Goal: Transaction & Acquisition: Purchase product/service

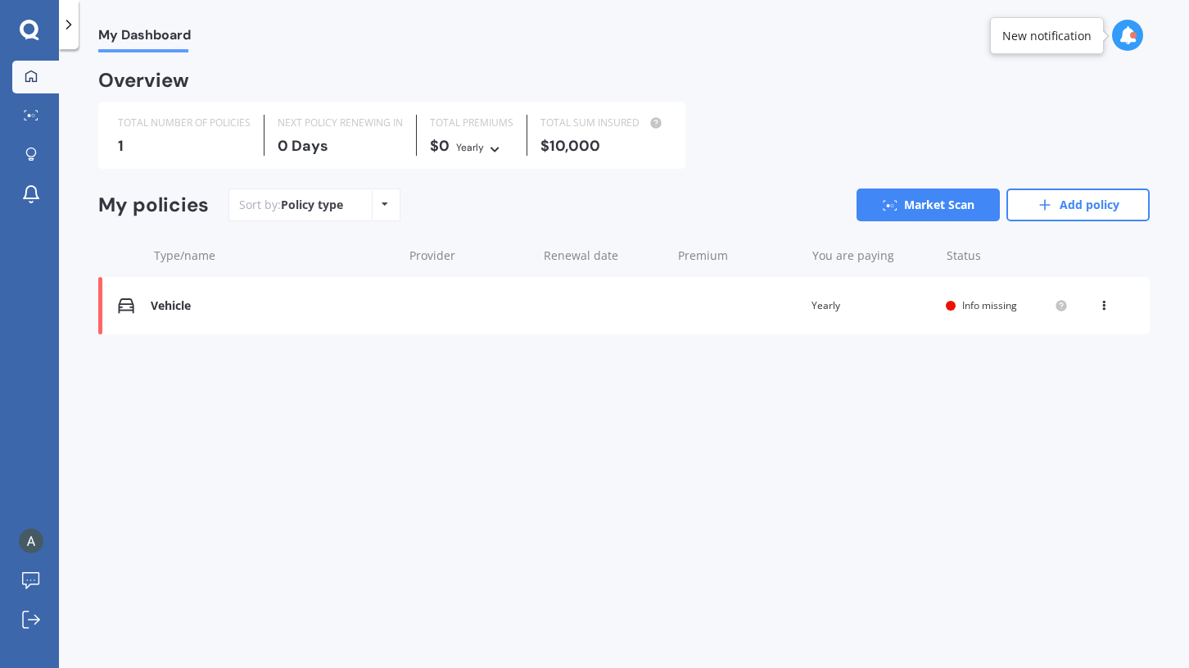
click at [674, 312] on div "Vehicle Renewal date Premium You are paying Yearly Status Info missing View opt…" at bounding box center [624, 305] width 1052 height 57
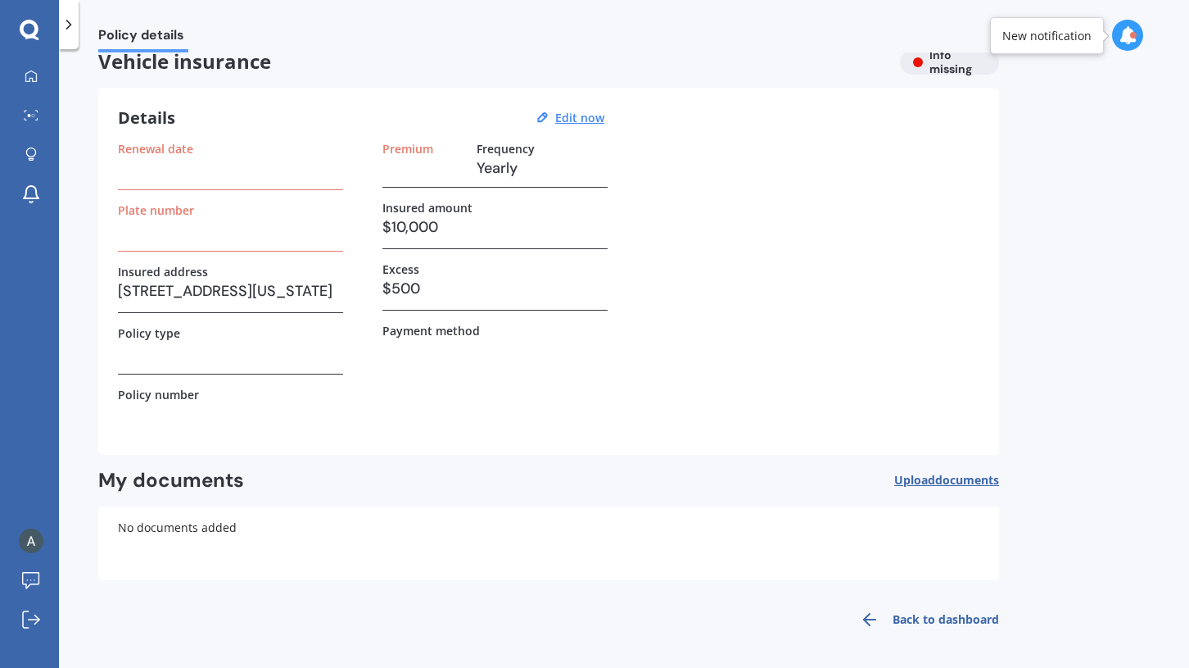
scroll to position [21, 0]
click at [74, 26] on icon at bounding box center [69, 24] width 16 height 16
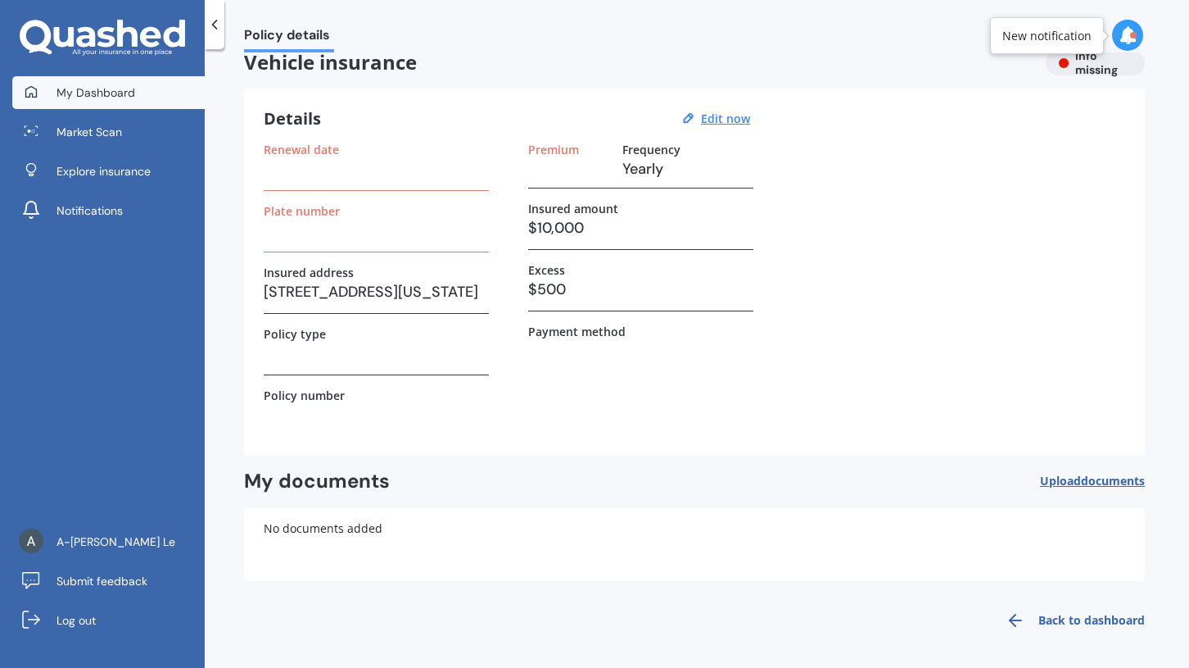
click at [96, 82] on link "My Dashboard" at bounding box center [108, 92] width 192 height 33
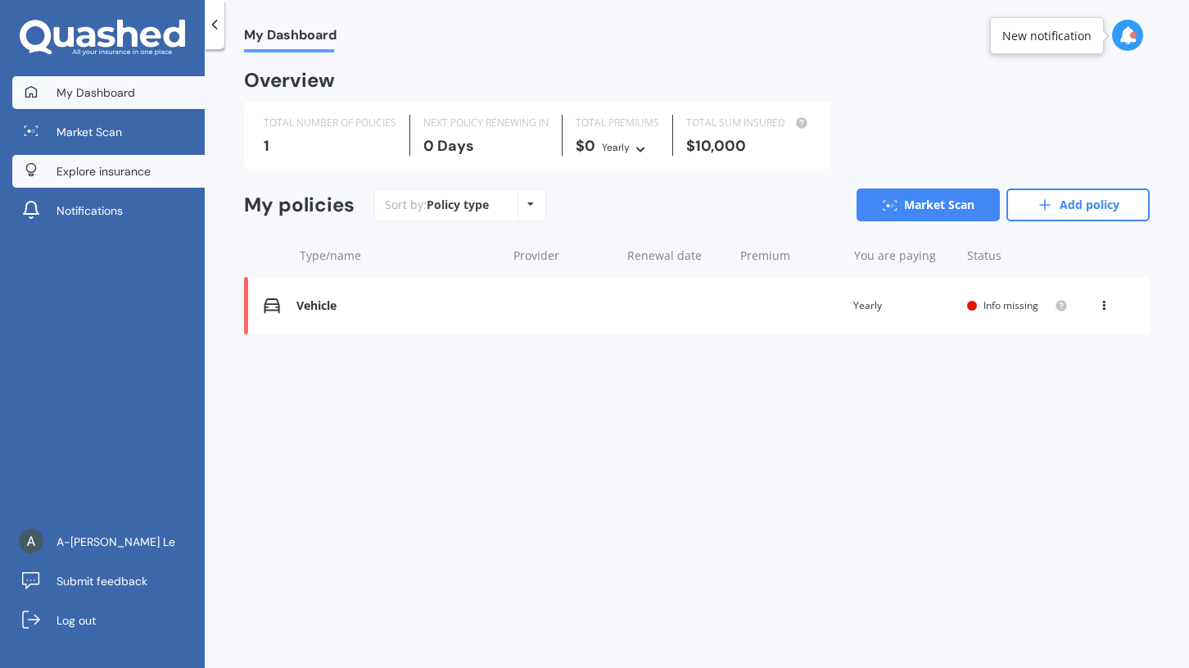
click at [169, 172] on link "Explore insurance" at bounding box center [108, 171] width 192 height 33
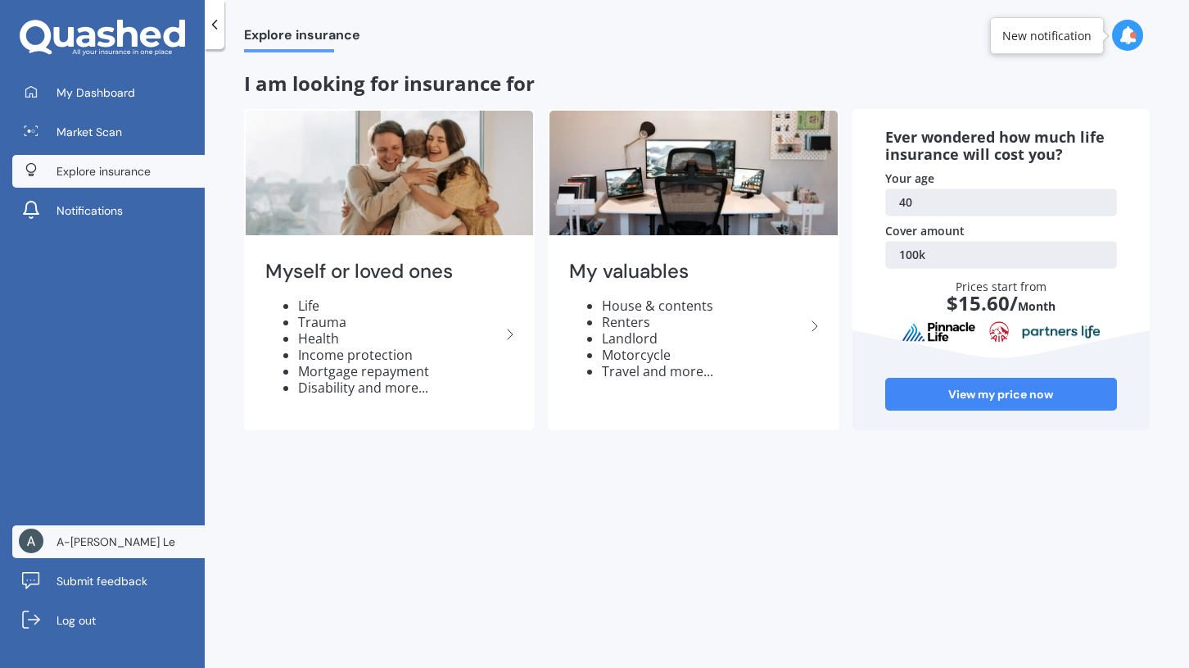
click at [86, 541] on span "A-[PERSON_NAME] Le" at bounding box center [116, 541] width 119 height 16
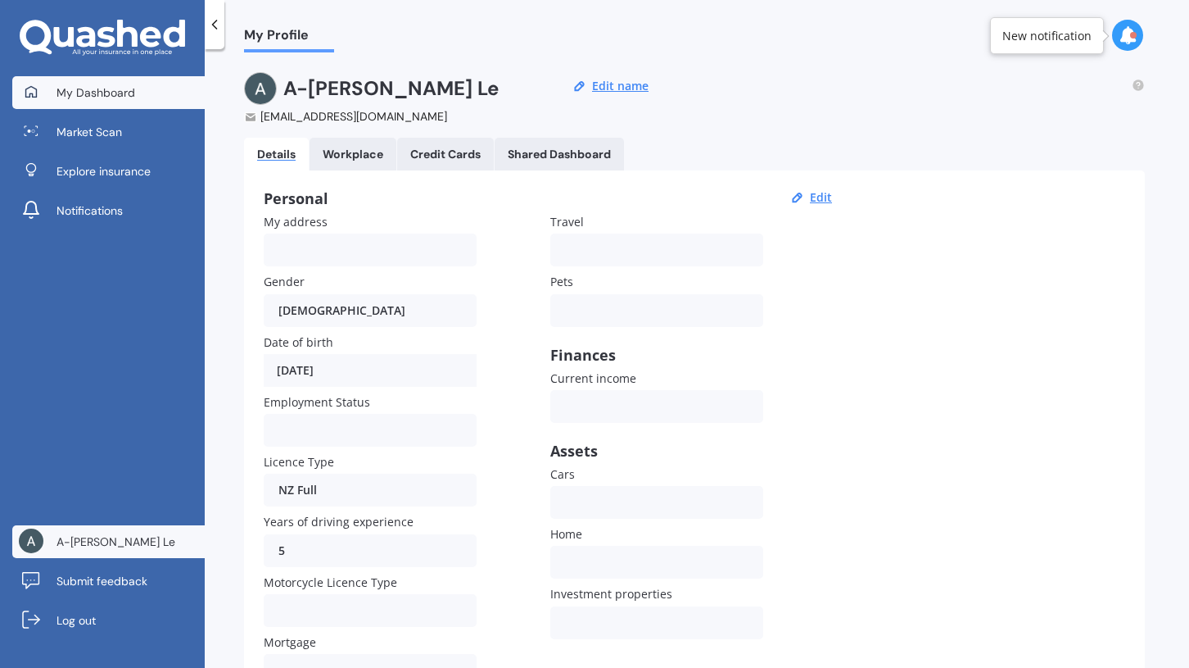
click at [106, 95] on span "My Dashboard" at bounding box center [96, 92] width 79 height 16
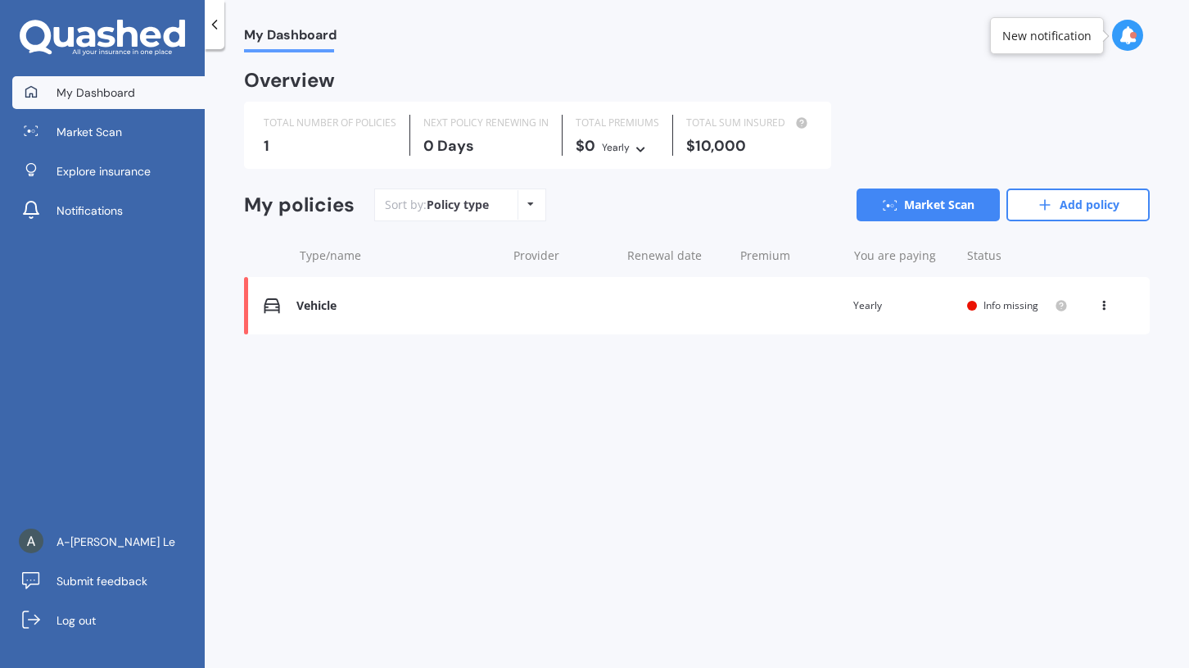
click at [215, 34] on div at bounding box center [215, 24] width 20 height 49
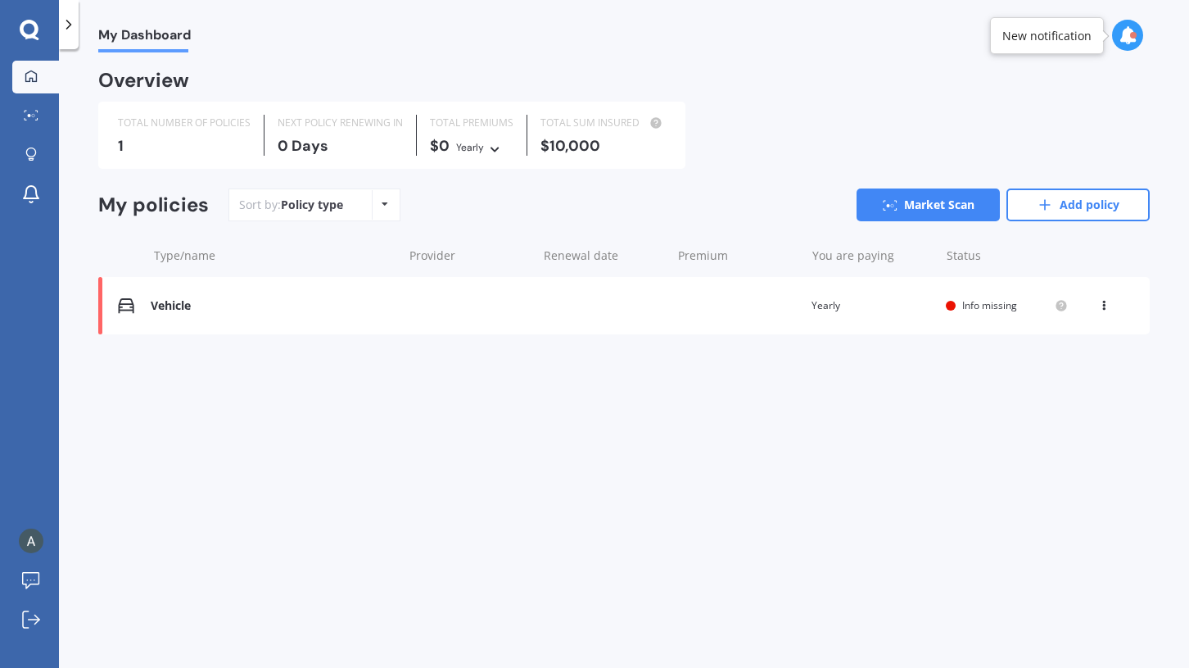
click at [77, 40] on div at bounding box center [69, 24] width 20 height 49
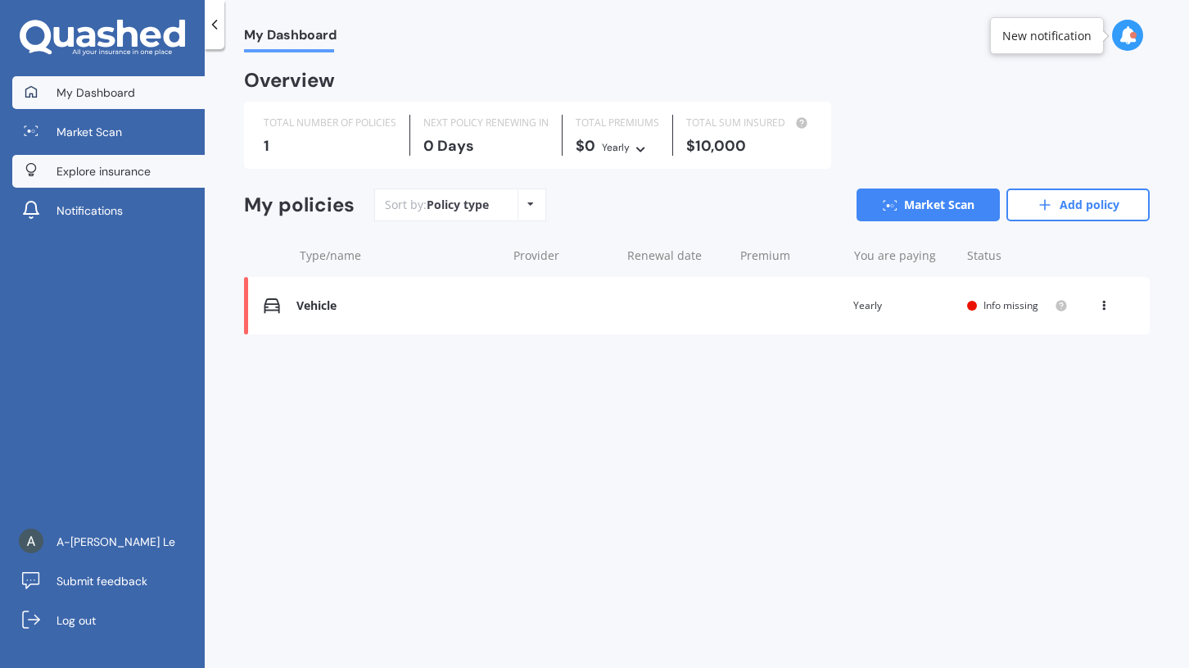
click at [84, 185] on link "Explore insurance" at bounding box center [108, 171] width 192 height 33
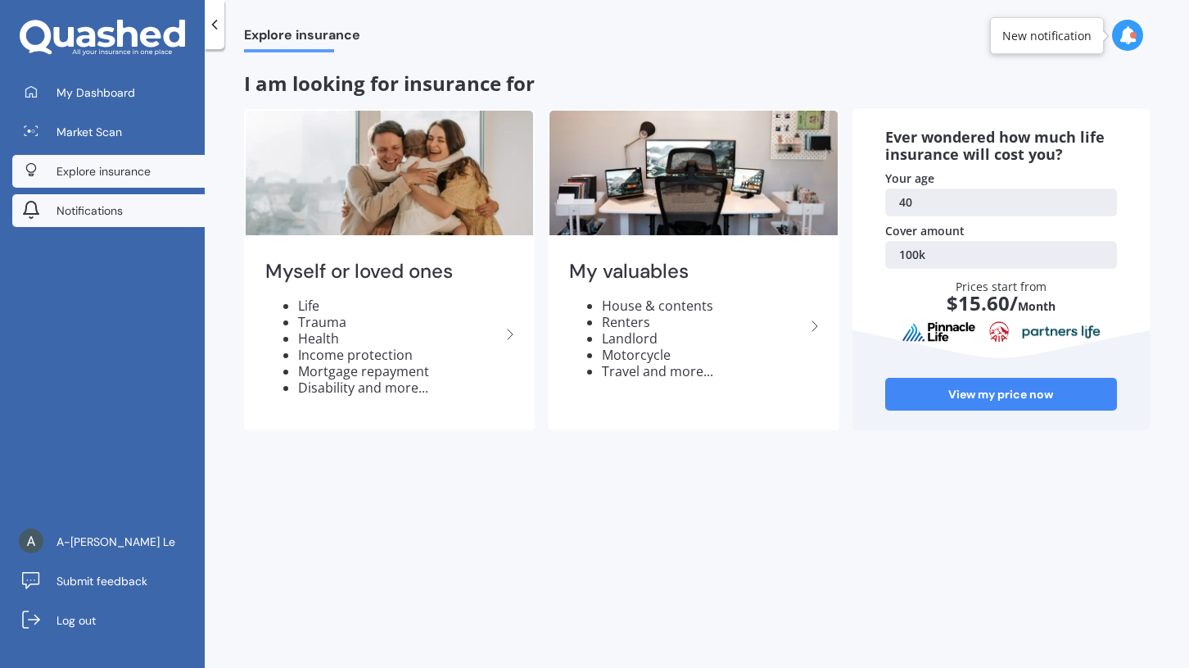
click at [97, 200] on link "Notifications" at bounding box center [108, 210] width 192 height 33
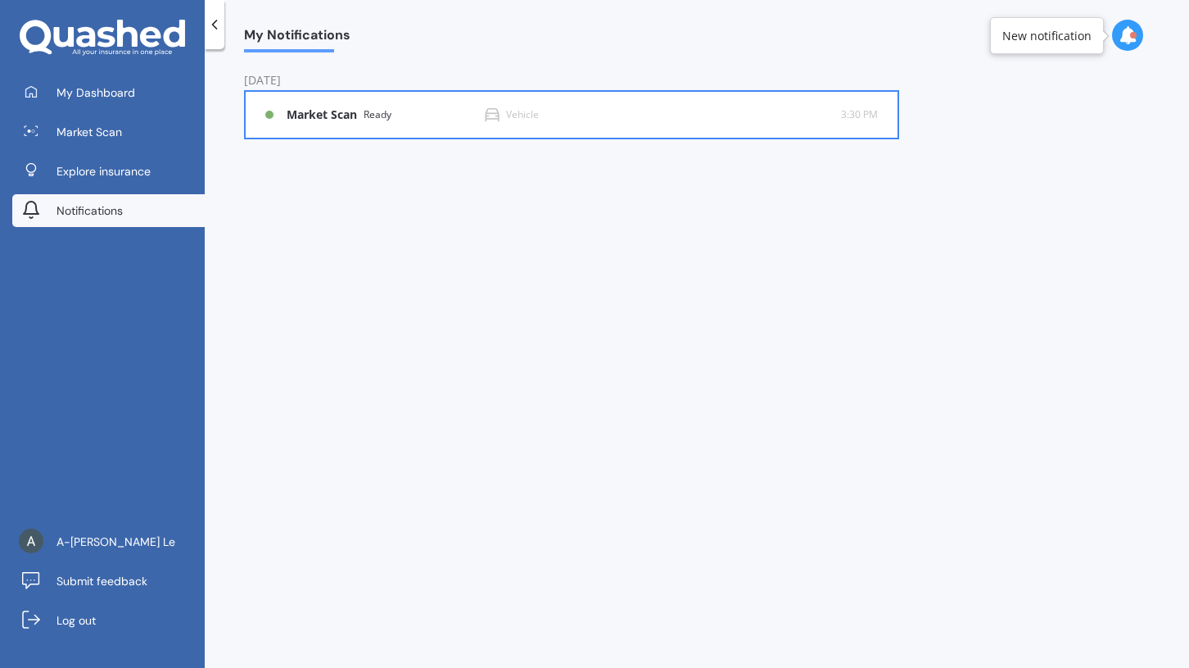
click at [609, 121] on div "Market Scan Ready Vehicle 3:30 PM 3:30 PM" at bounding box center [571, 115] width 613 height 46
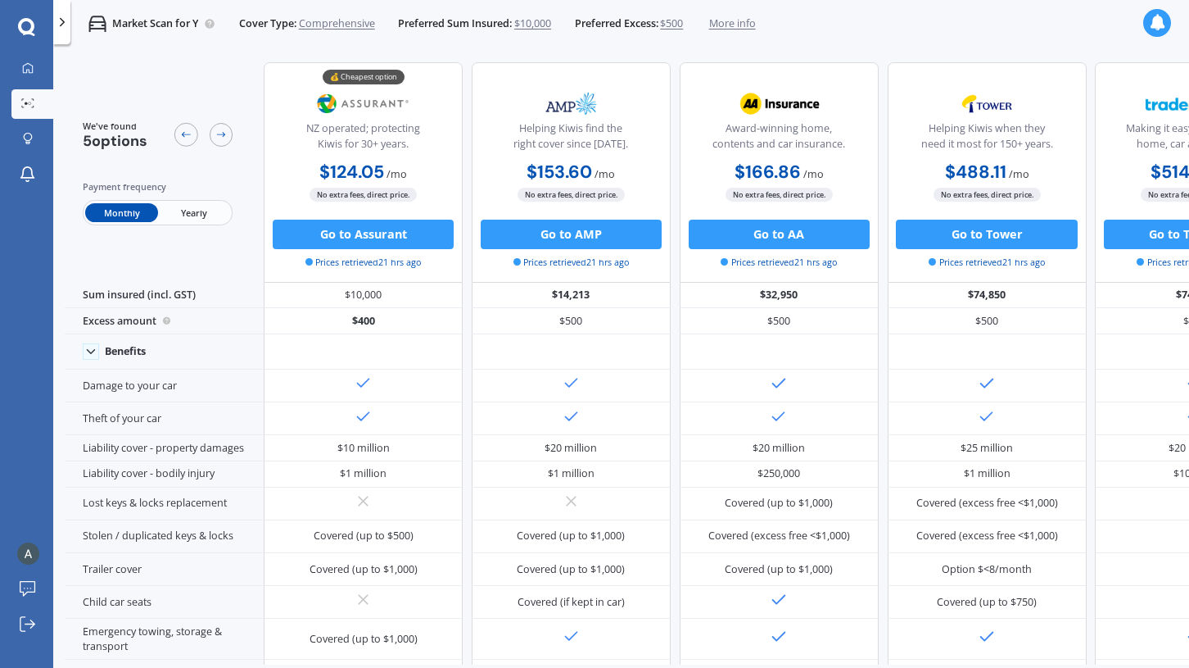
click at [171, 215] on span "Yearly" at bounding box center [194, 212] width 72 height 19
click at [534, 21] on span "$10,000" at bounding box center [532, 23] width 37 height 15
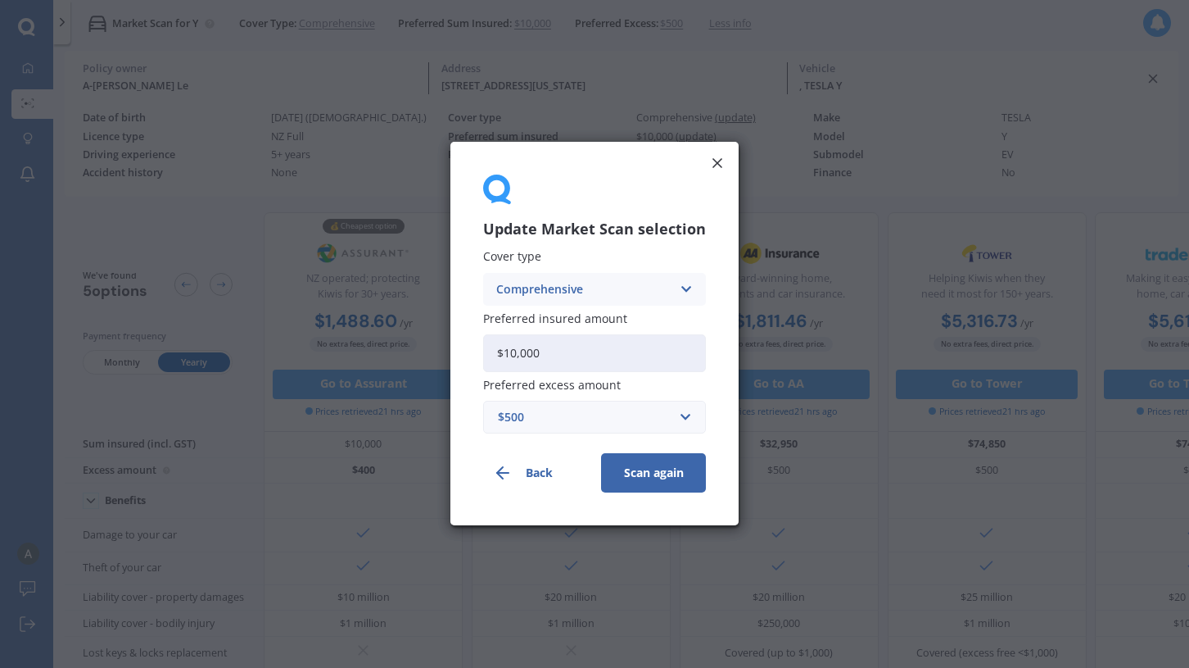
click at [568, 386] on span "Preferred excess amount" at bounding box center [552, 386] width 138 height 16
click at [571, 351] on input "$10,000" at bounding box center [594, 353] width 223 height 38
type input "$70,000"
click at [657, 407] on input "text" at bounding box center [589, 417] width 208 height 31
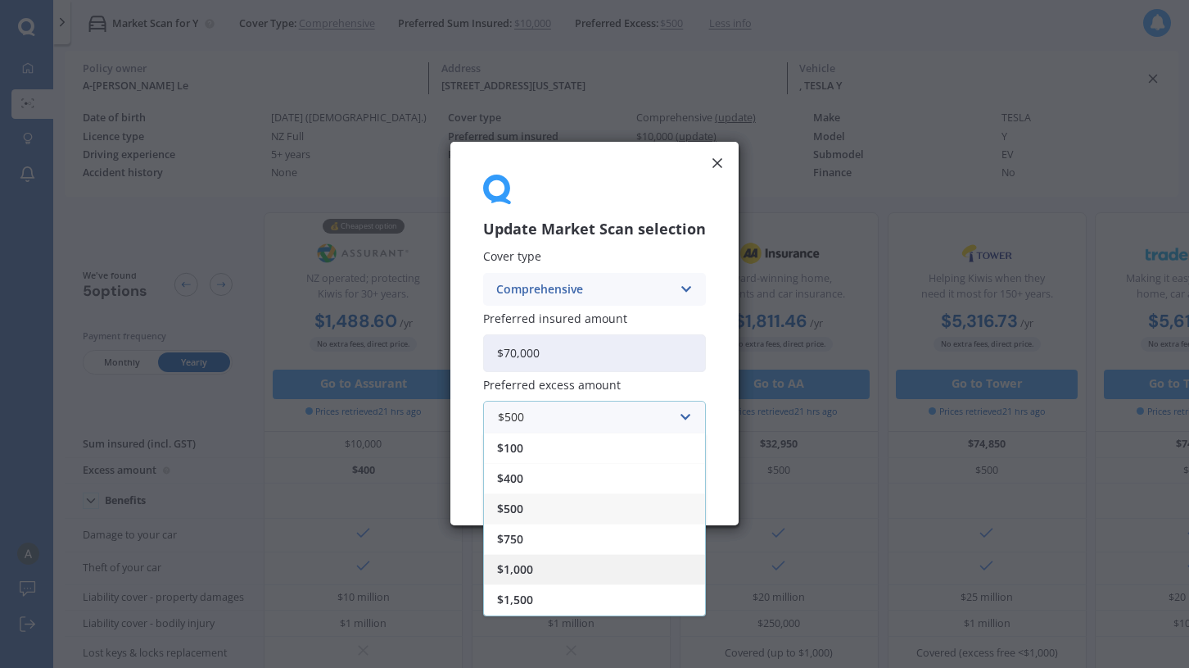
click at [532, 564] on span "$1,000" at bounding box center [515, 569] width 36 height 11
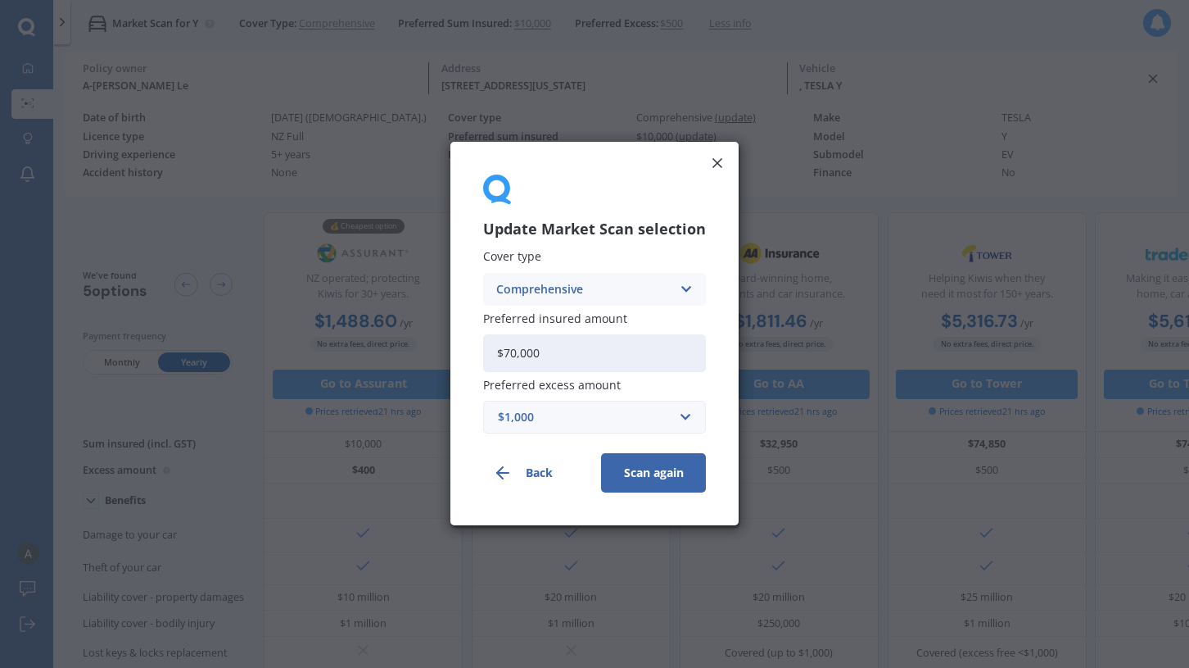
click at [644, 473] on button "Scan again" at bounding box center [653, 473] width 105 height 39
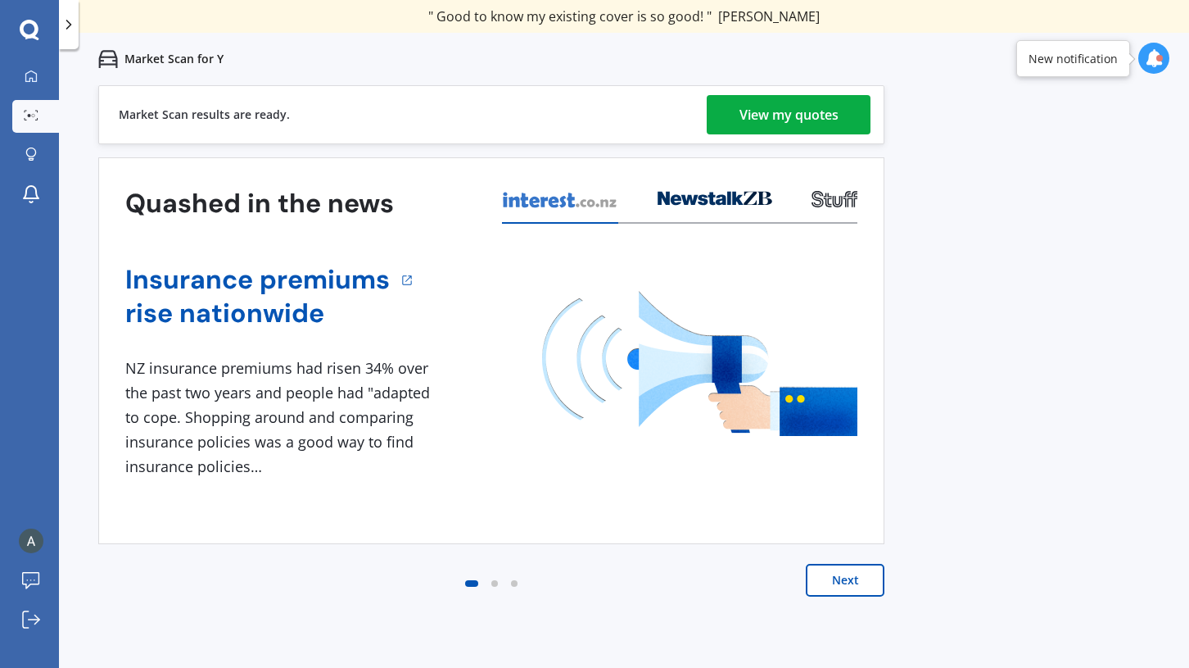
click at [799, 122] on div "View my quotes" at bounding box center [789, 114] width 99 height 39
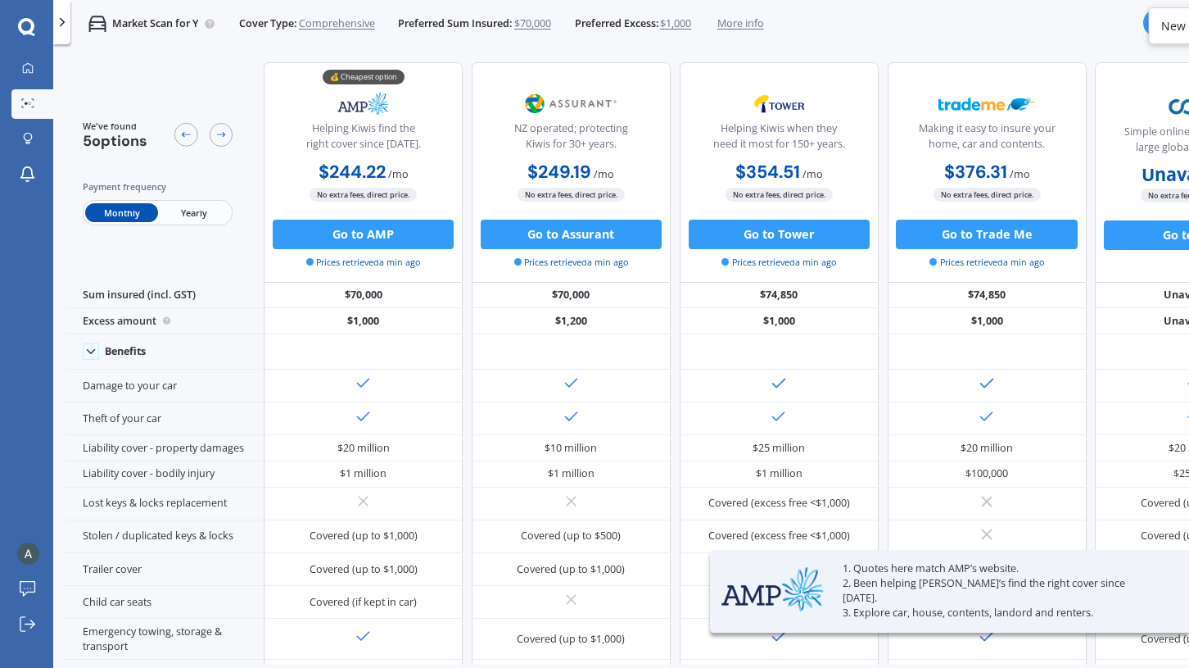
click at [200, 207] on span "Yearly" at bounding box center [194, 212] width 72 height 19
